Goal: Book appointment/travel/reservation

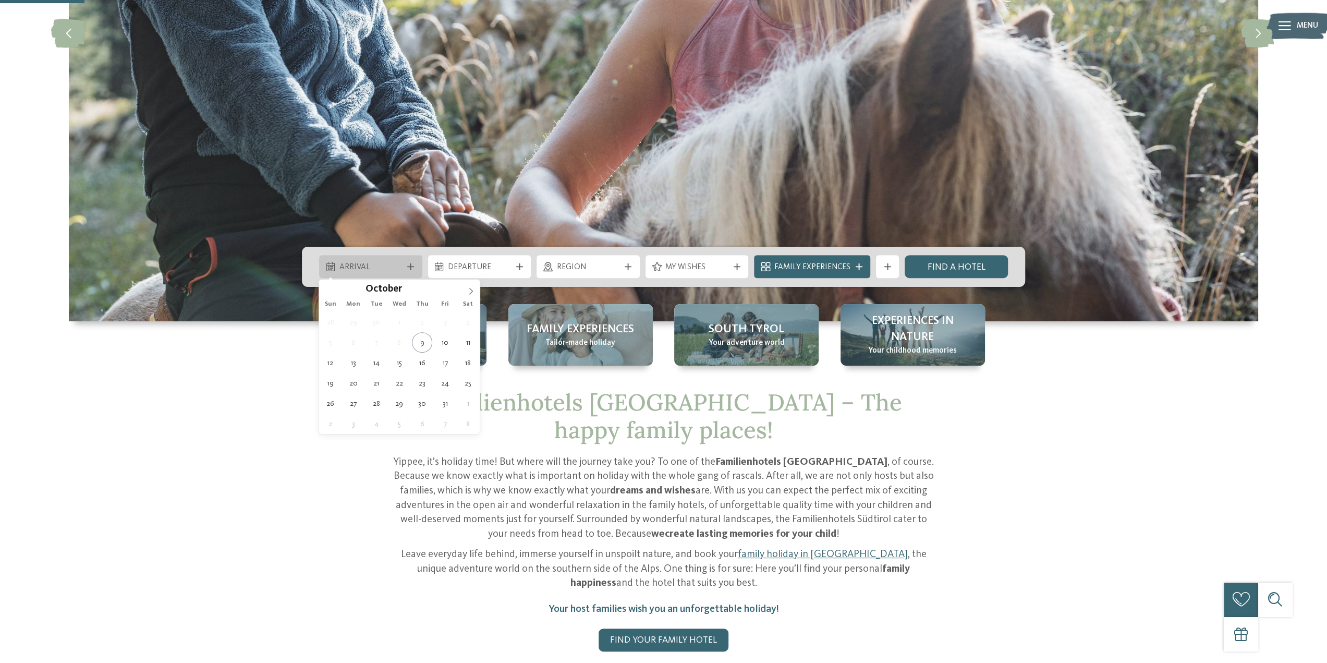
click at [390, 265] on span "Arrival" at bounding box center [371, 267] width 63 height 11
click at [473, 292] on icon at bounding box center [470, 290] width 7 height 7
click at [473, 291] on icon at bounding box center [470, 290] width 7 height 7
type input "****"
click at [473, 291] on icon at bounding box center [470, 290] width 7 height 7
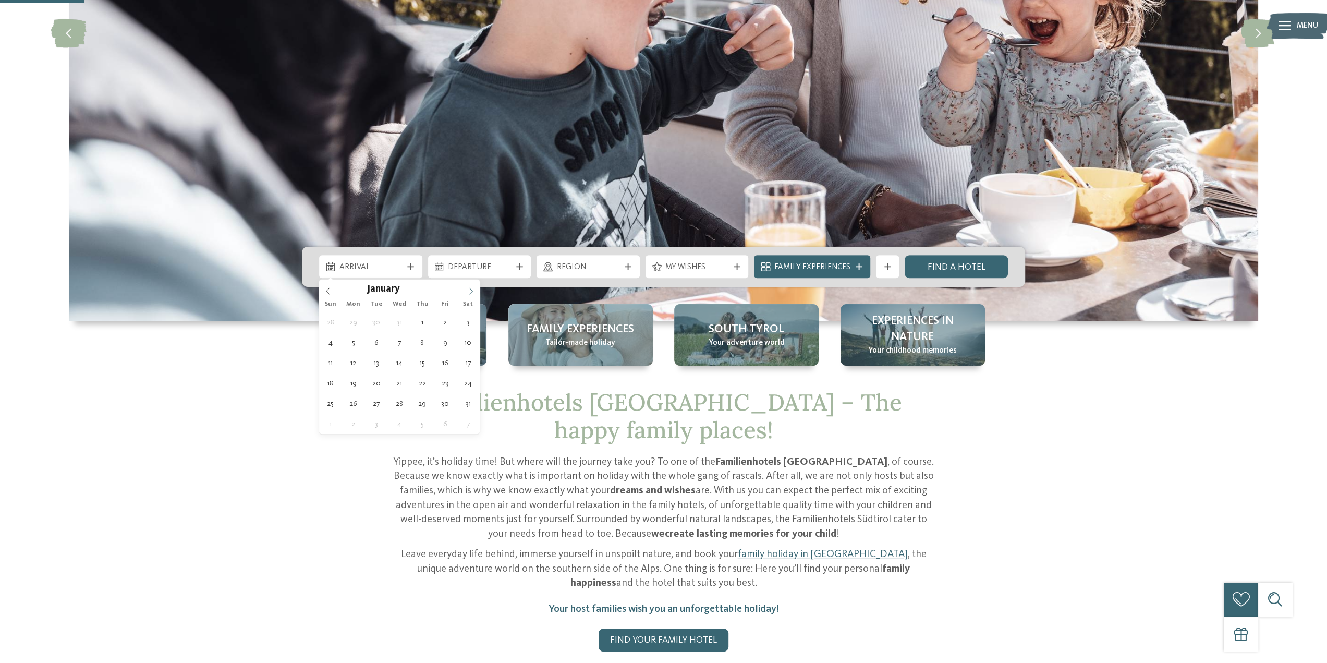
click at [473, 291] on icon at bounding box center [470, 290] width 7 height 7
type div "[DATE]"
type input "****"
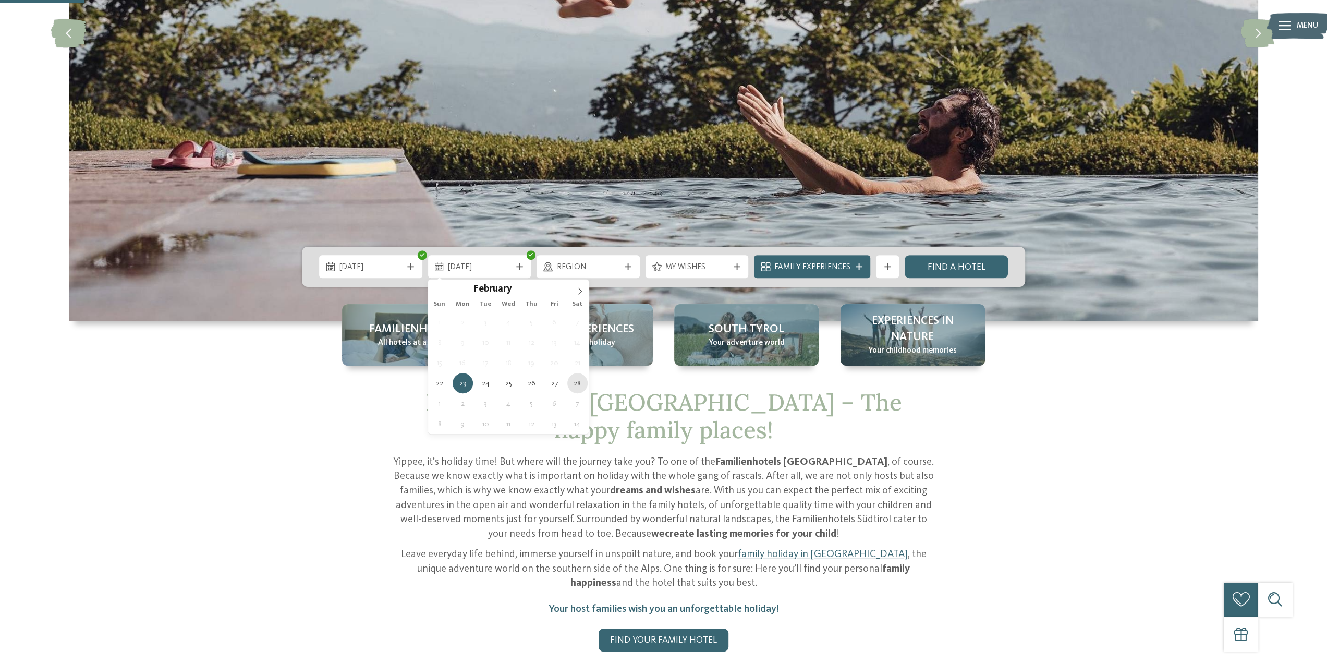
type div "[DATE]"
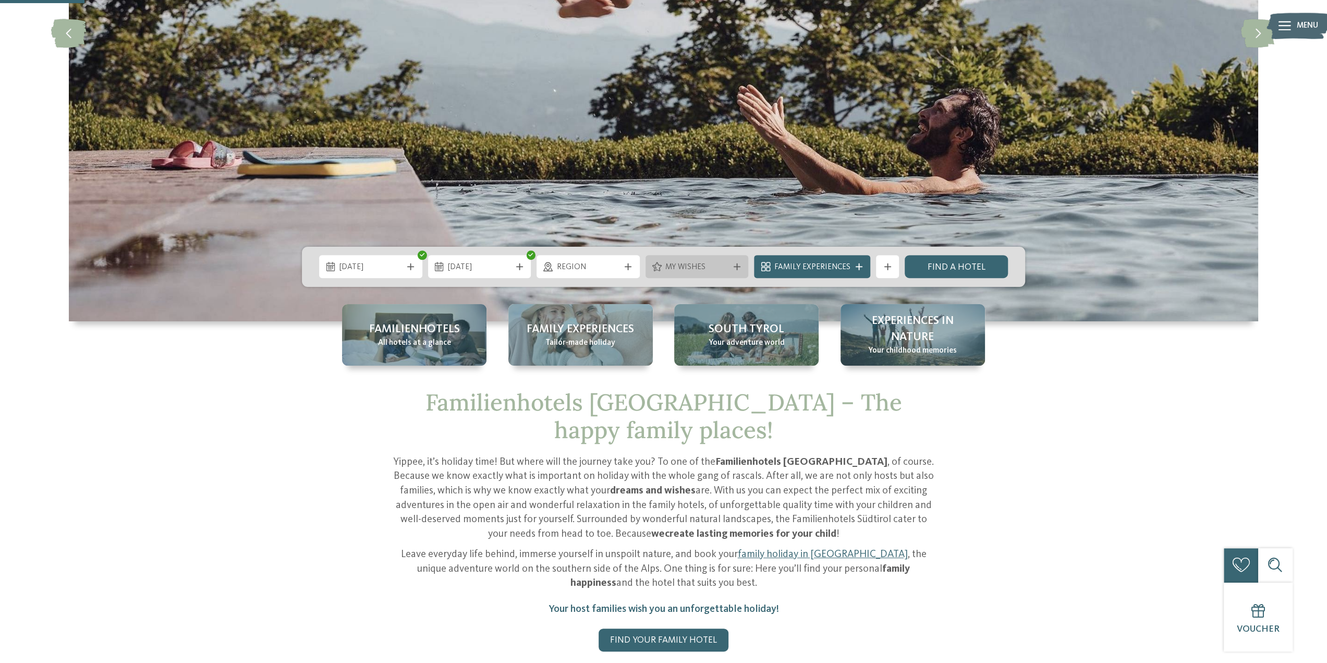
click at [724, 270] on span "My wishes" at bounding box center [697, 267] width 63 height 11
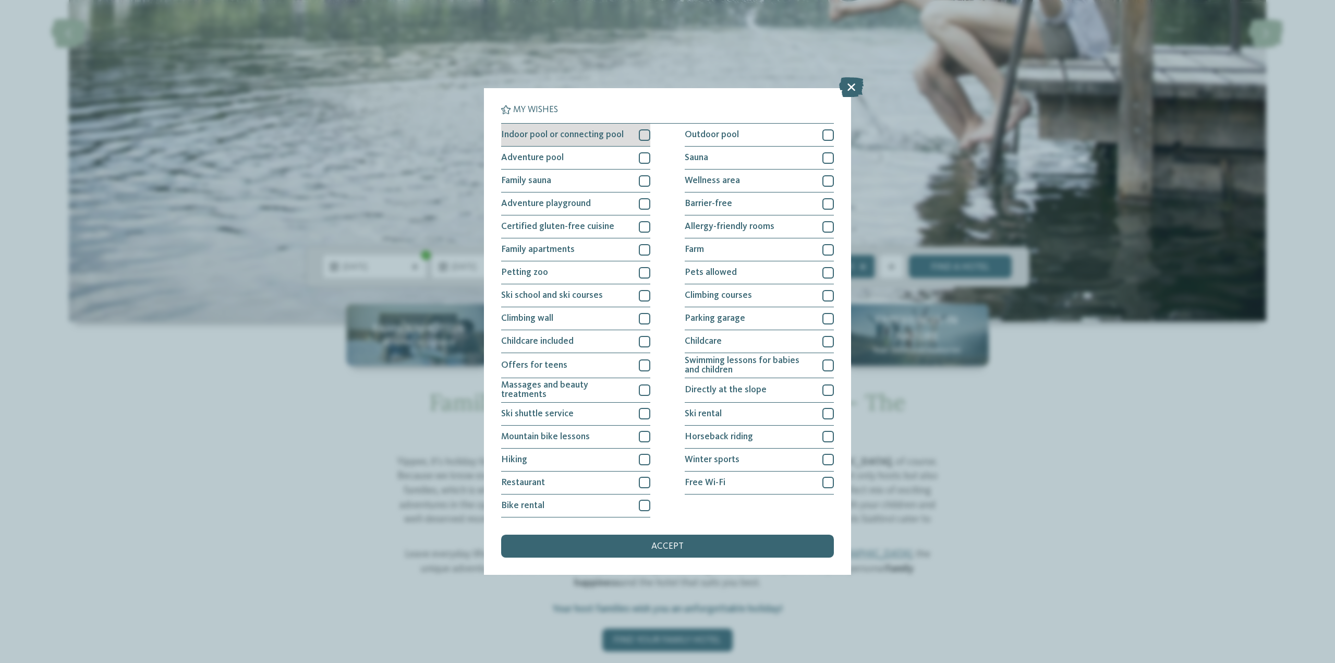
click at [646, 138] on div at bounding box center [644, 134] width 11 height 11
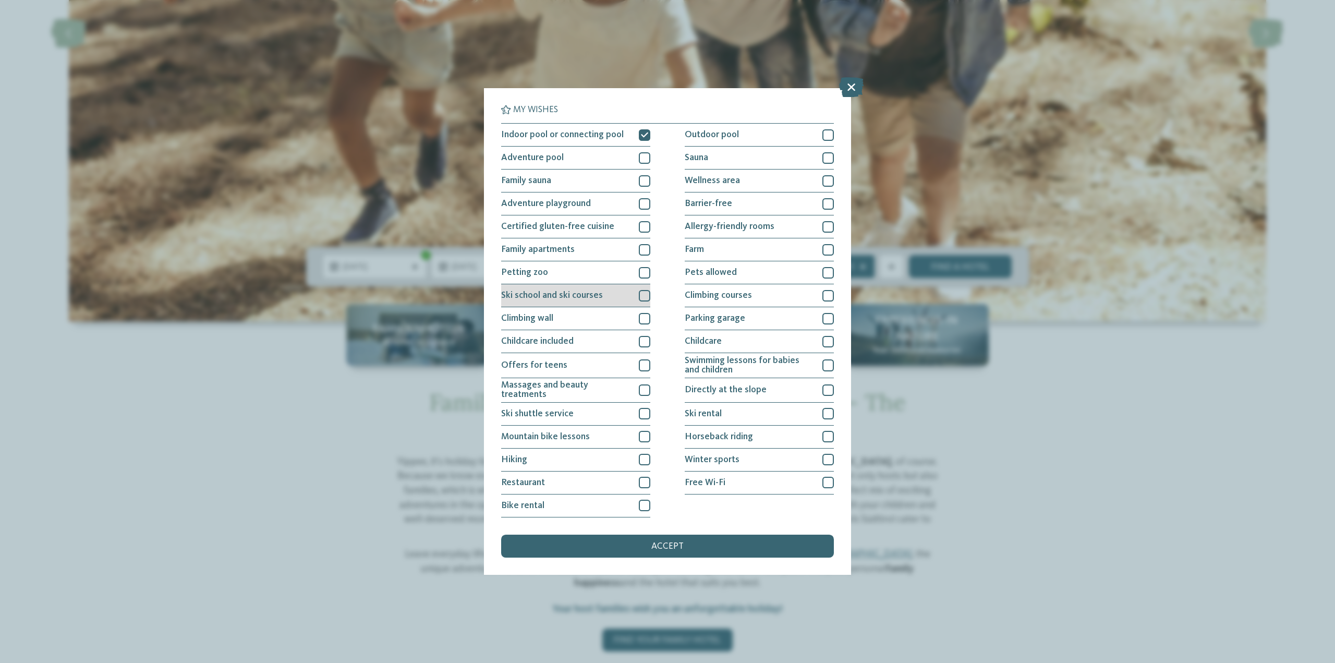
click at [641, 300] on div at bounding box center [644, 295] width 11 height 11
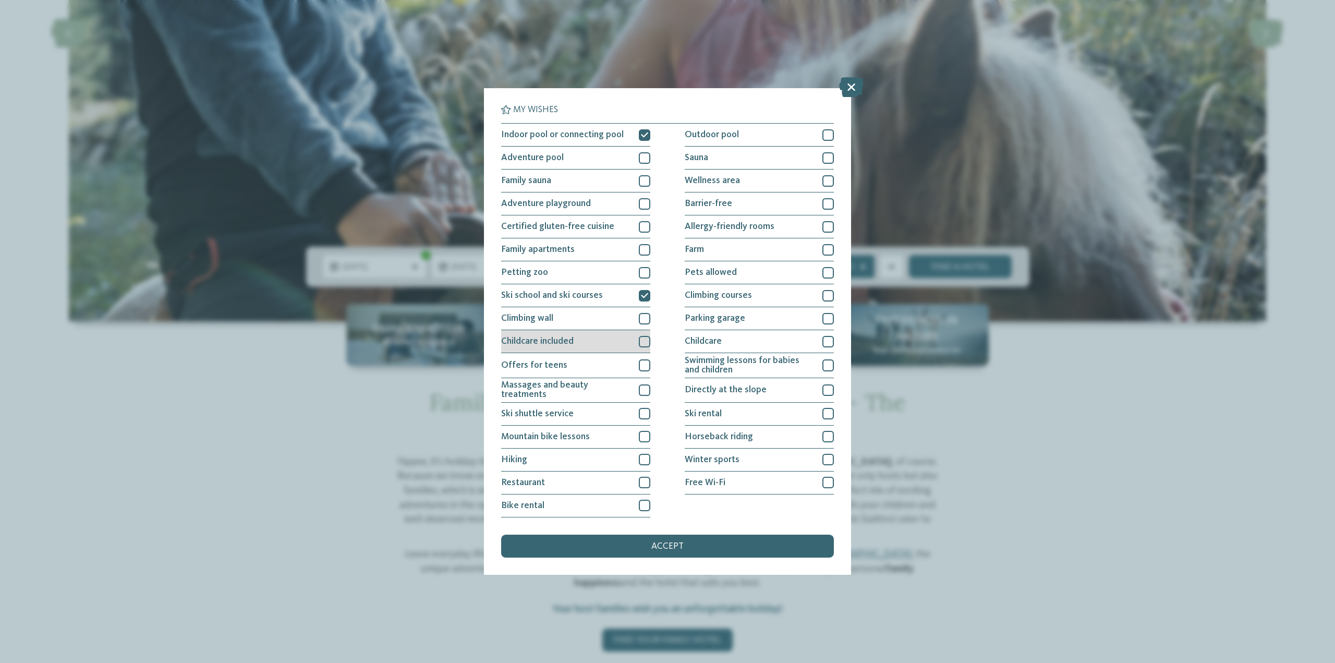
click at [644, 340] on div at bounding box center [644, 341] width 11 height 11
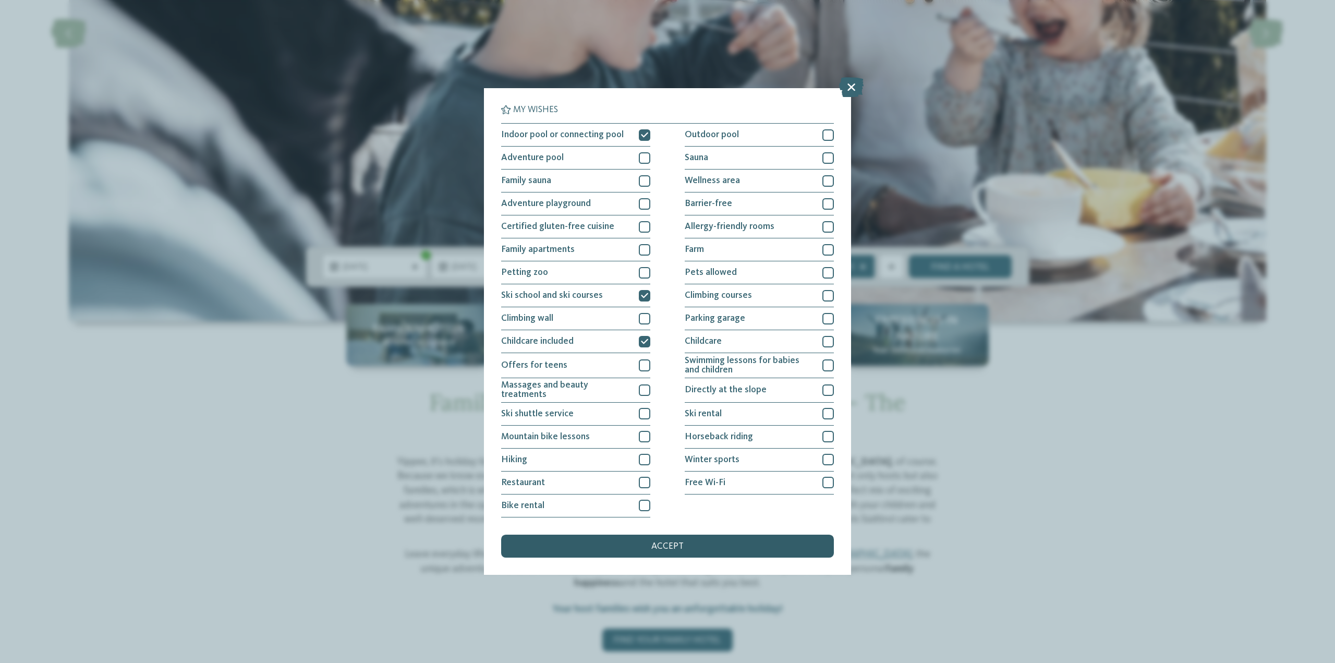
click at [700, 544] on div "accept" at bounding box center [667, 546] width 333 height 23
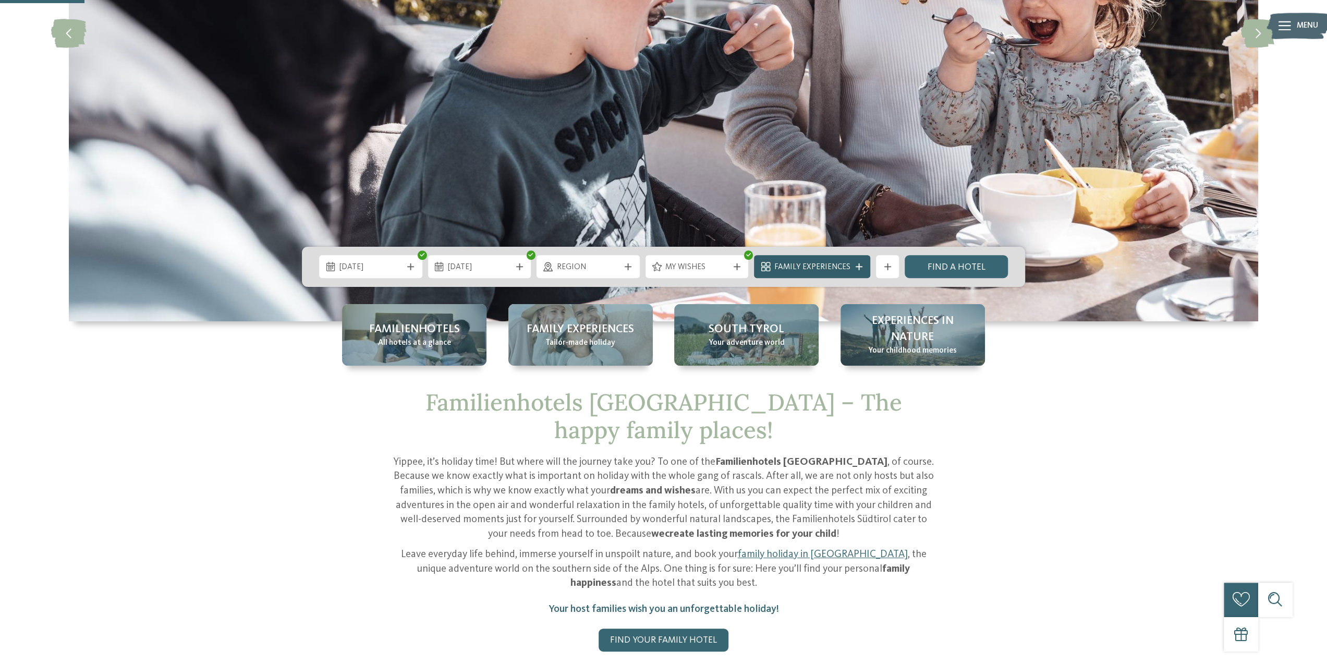
click at [855, 272] on div "Family Experiences" at bounding box center [812, 266] width 116 height 23
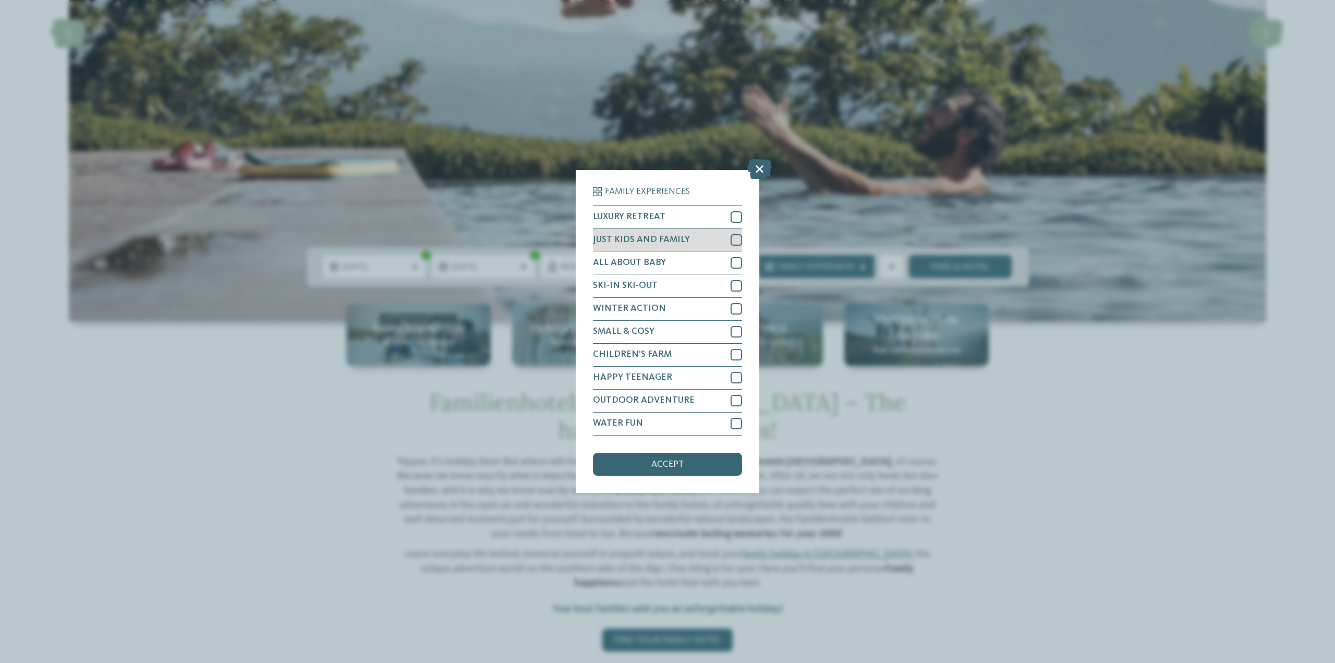
click at [738, 235] on div at bounding box center [736, 239] width 11 height 11
click at [739, 224] on div "LUXURY RETREAT" at bounding box center [667, 217] width 149 height 23
click at [692, 456] on div "accept" at bounding box center [667, 464] width 149 height 23
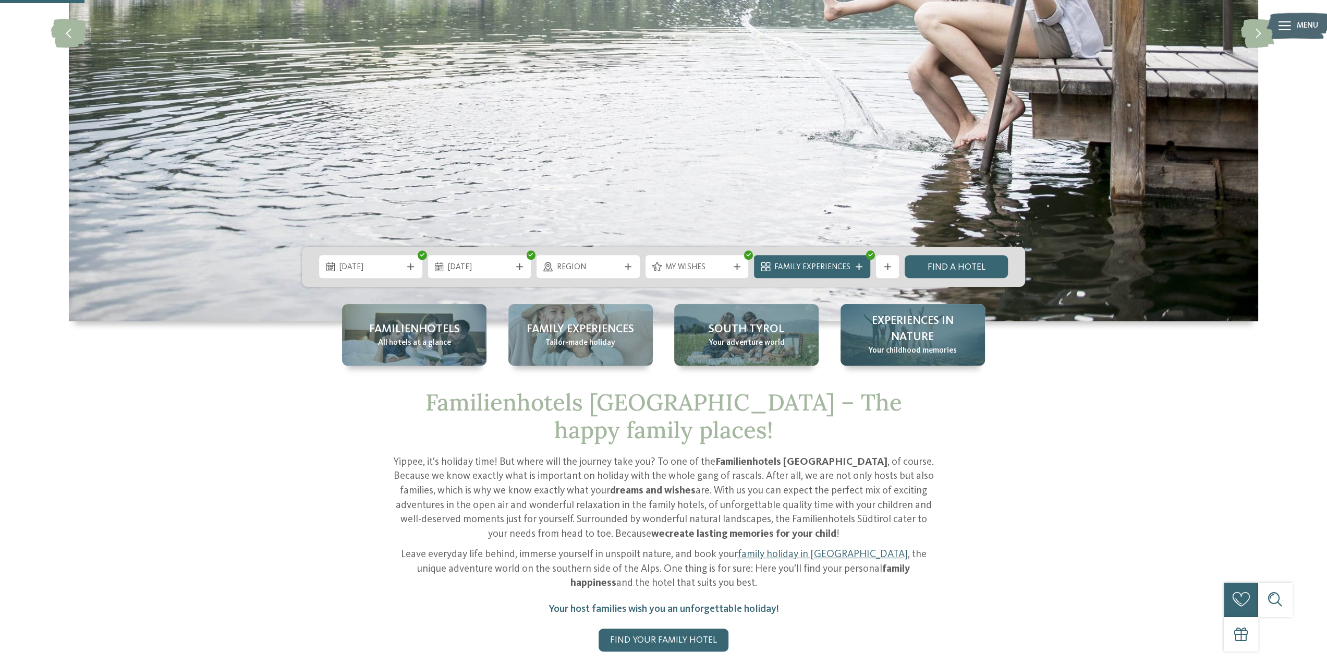
drag, startPoint x: 972, startPoint y: 270, endPoint x: 962, endPoint y: 332, distance: 63.5
click at [972, 270] on link "Find a hotel" at bounding box center [956, 266] width 103 height 23
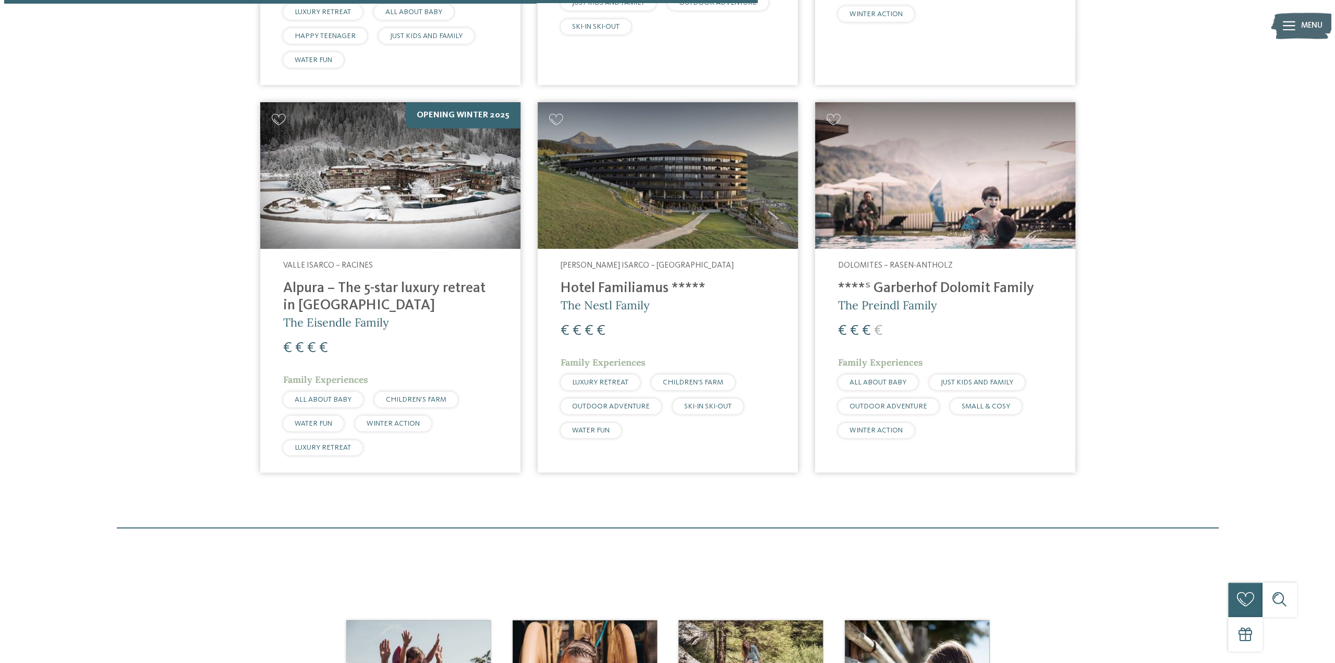
scroll to position [668, 0]
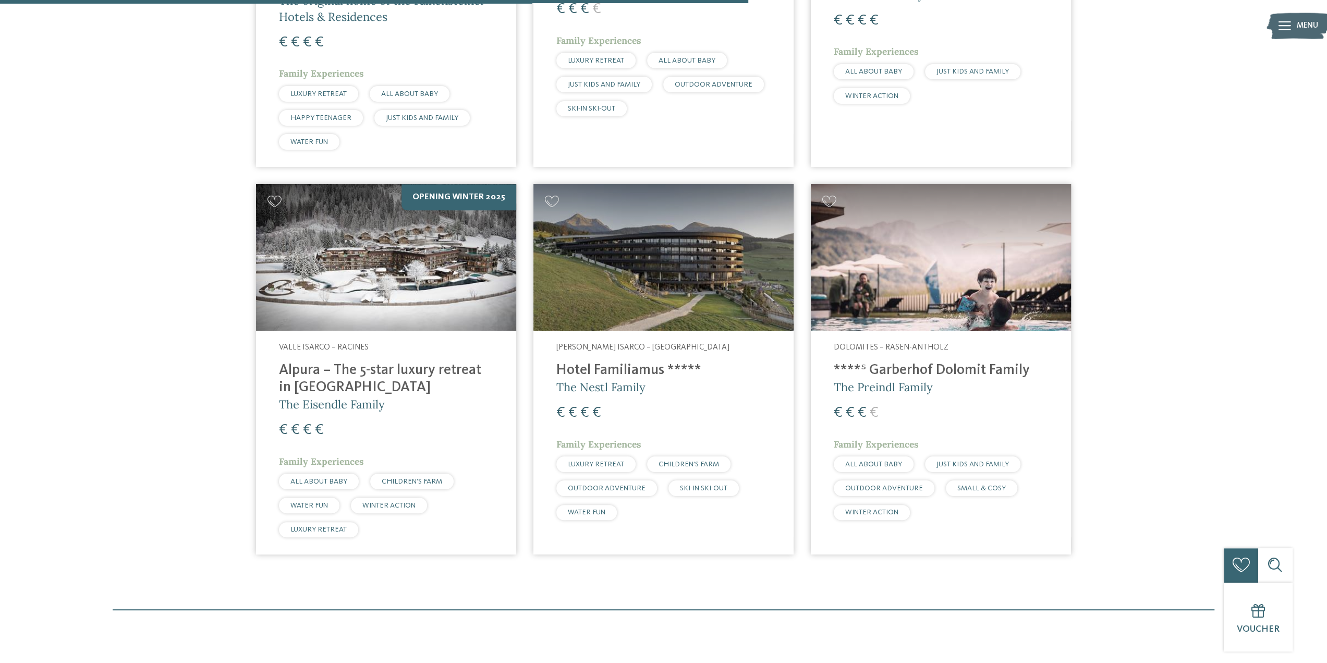
drag, startPoint x: 249, startPoint y: 339, endPoint x: 379, endPoint y: 365, distance: 132.5
click at [379, 365] on article "Opening winter 2025 Valle Isarco – Racines Alpura – The 5-star luxury retreat i…" at bounding box center [385, 370] width 277 height 388
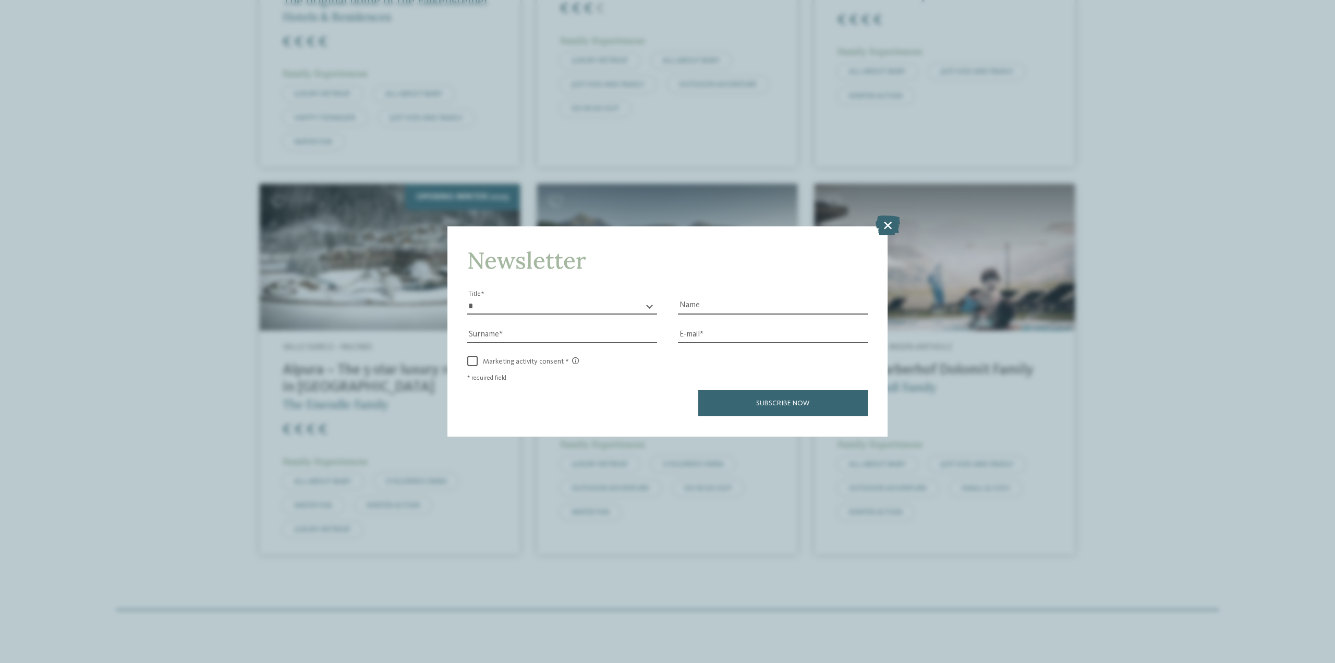
copy h4 "Alpura – The 5-star luxury retreat in [GEOGRAPHIC_DATA]"
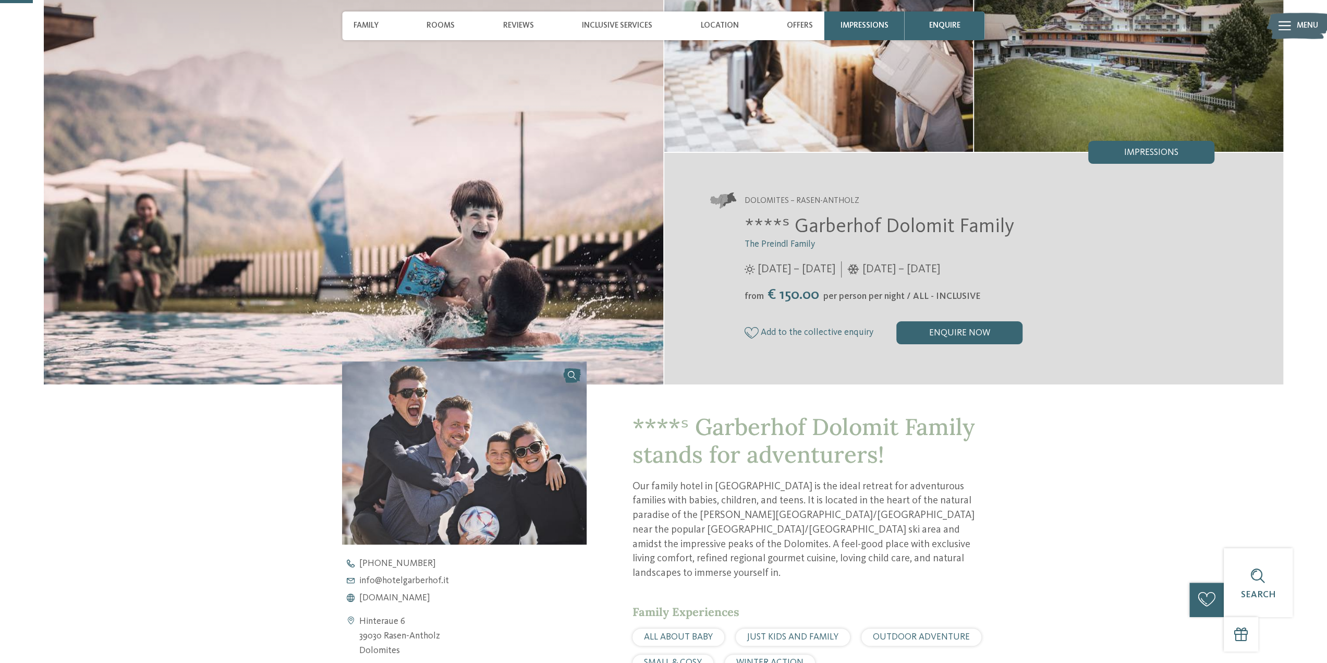
scroll to position [104, 0]
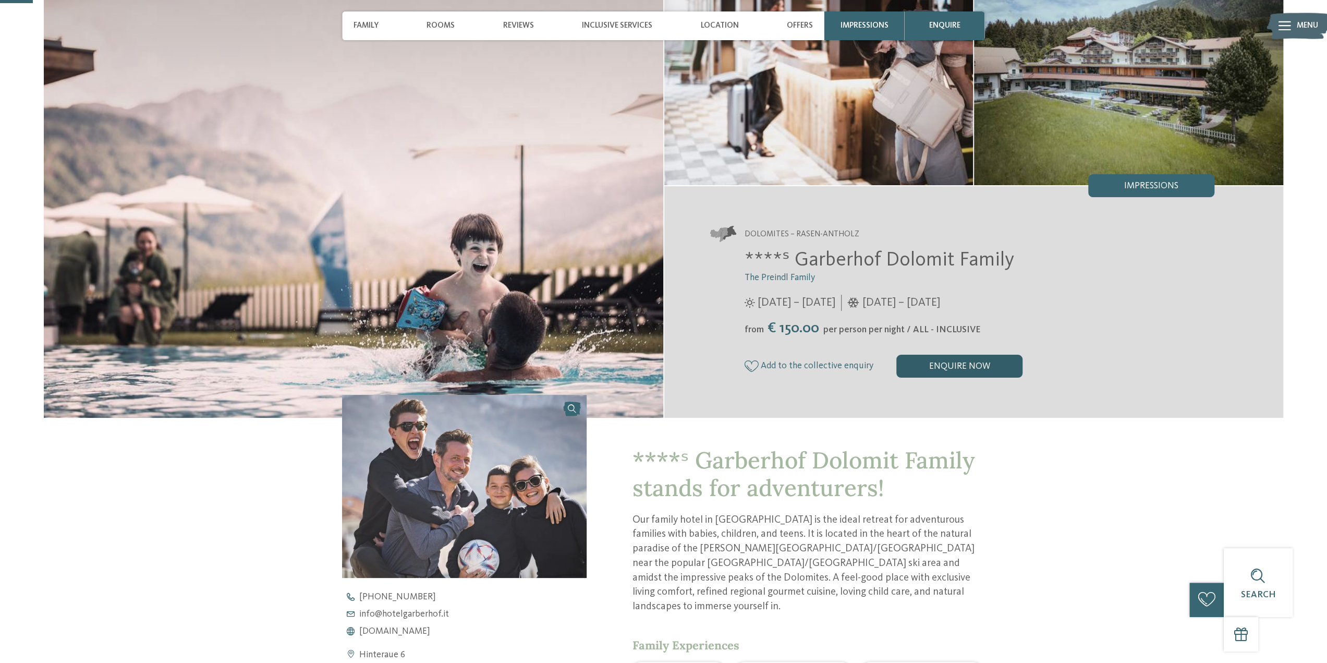
click at [929, 368] on div "enquire now" at bounding box center [960, 366] width 126 height 23
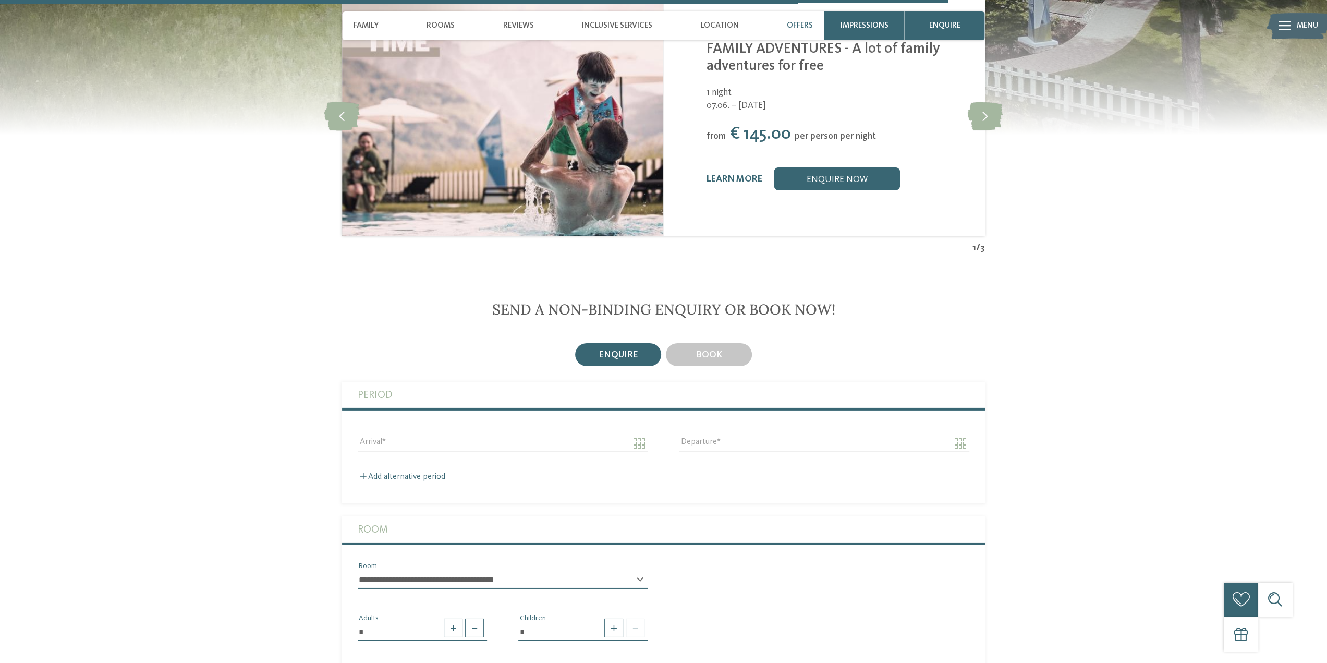
scroll to position [2987, 0]
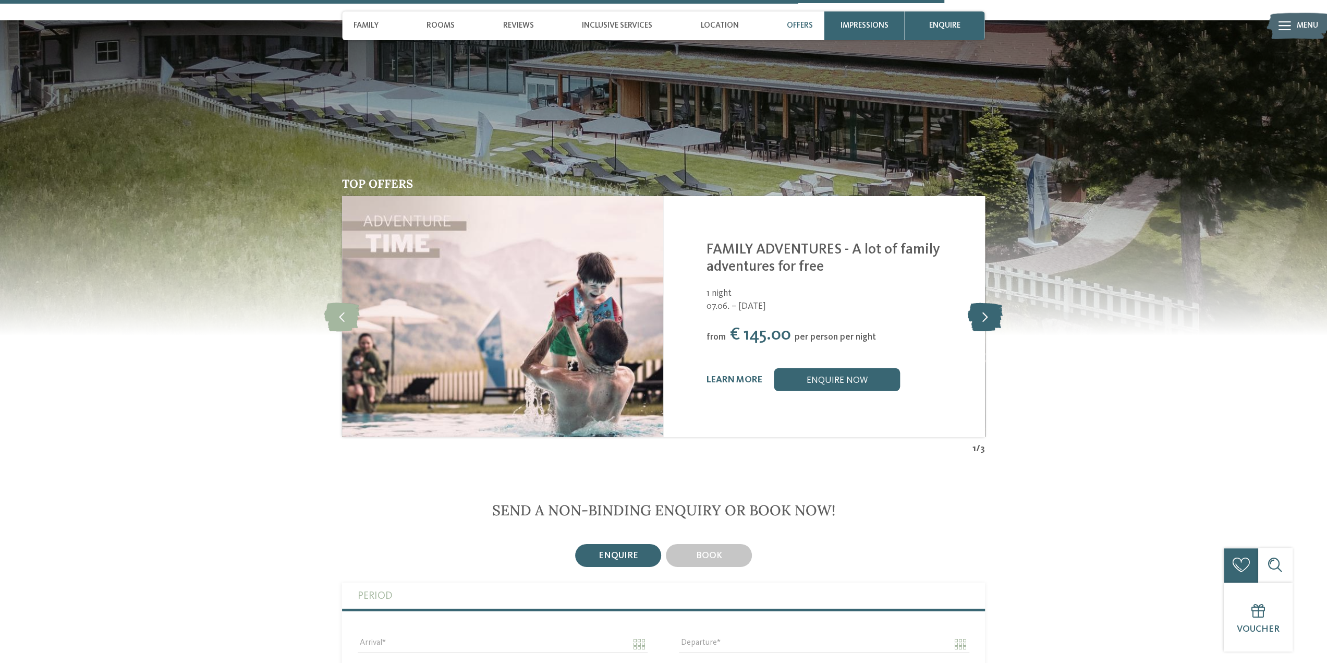
click at [991, 302] on icon at bounding box center [985, 316] width 35 height 29
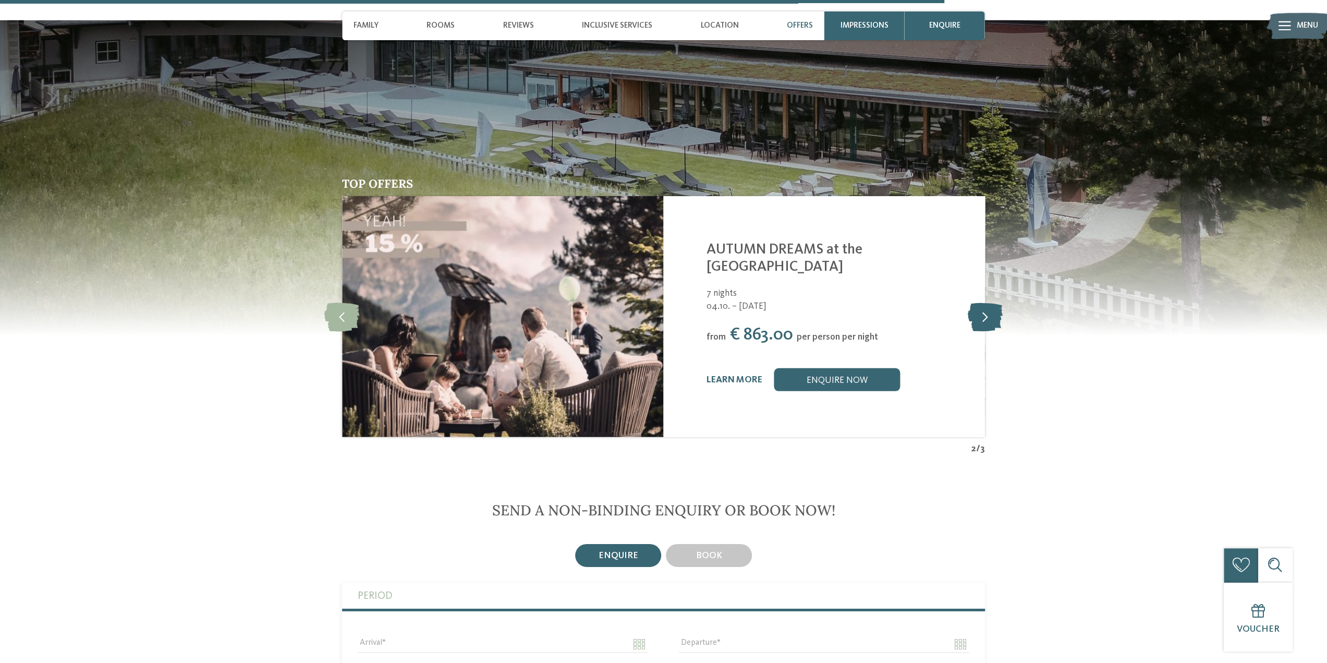
click at [991, 302] on icon at bounding box center [985, 316] width 35 height 29
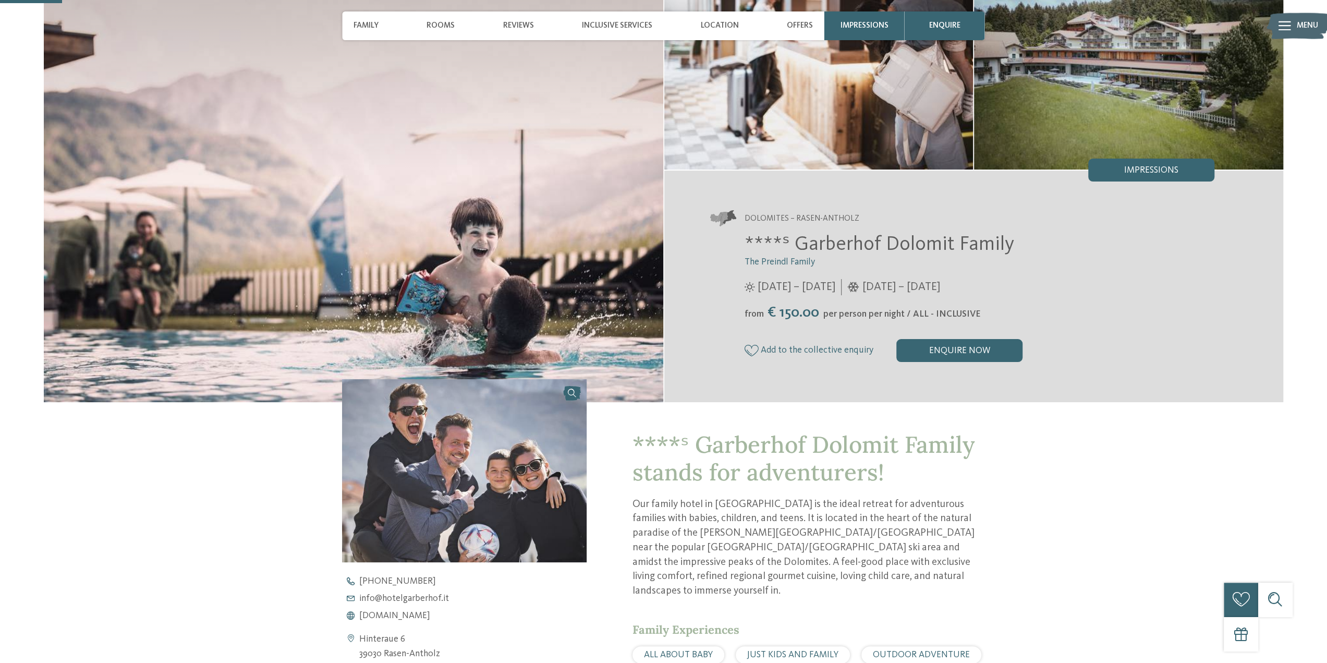
scroll to position [118, 0]
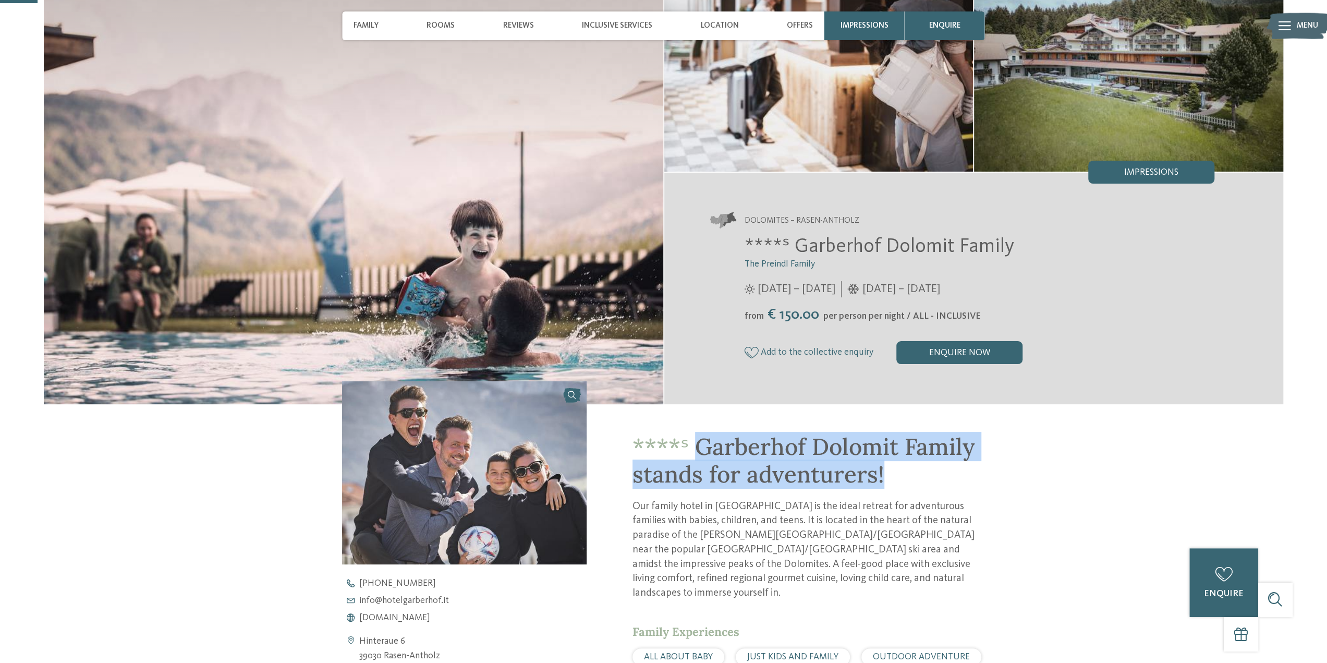
drag, startPoint x: 893, startPoint y: 474, endPoint x: 700, endPoint y: 449, distance: 195.1
click at [700, 449] on h1 "****ˢ Garberhof Dolomit Family stands for adventurers!" at bounding box center [809, 460] width 353 height 55
copy span "Garberhof Dolomit Family stands for adventurers!"
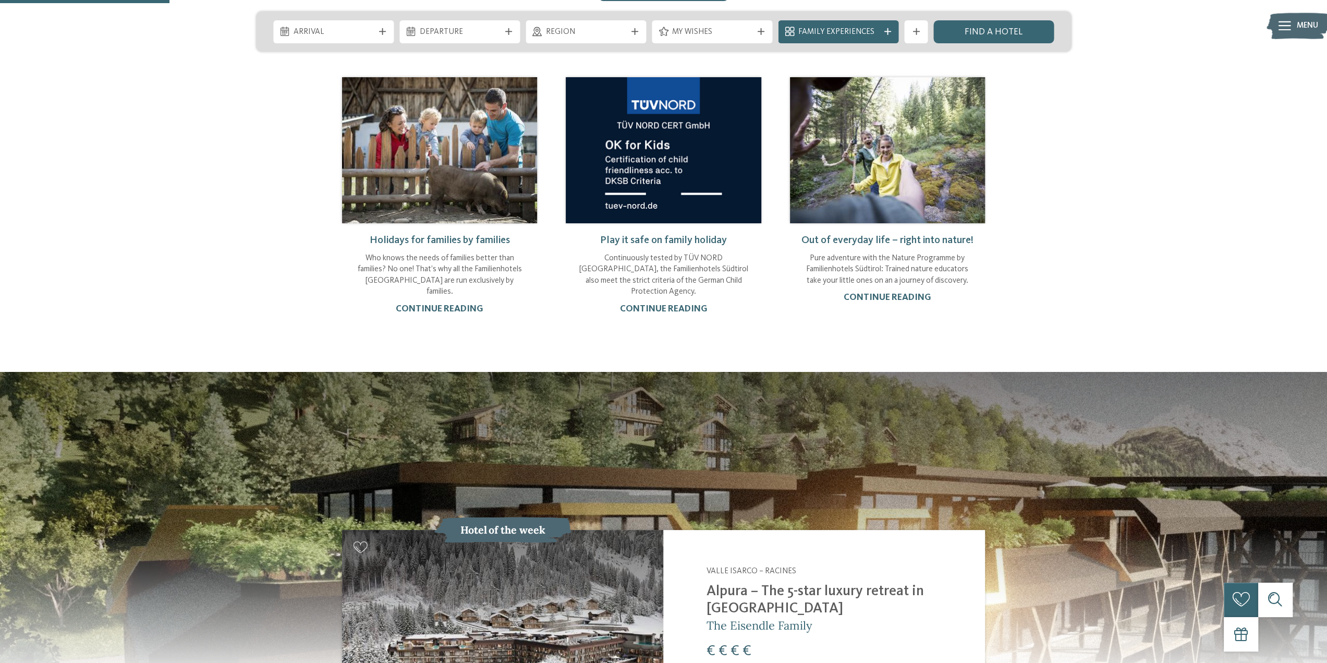
scroll to position [1095, 0]
